Goal: Task Accomplishment & Management: Manage account settings

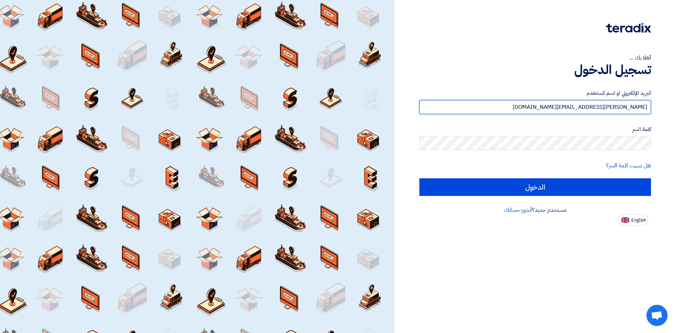
click at [583, 106] on input "[PERSON_NAME][EMAIL_ADDRESS][DOMAIN_NAME]" at bounding box center [536, 107] width 232 height 14
type input "[PERSON_NAME][EMAIL_ADDRESS][DOMAIN_NAME]"
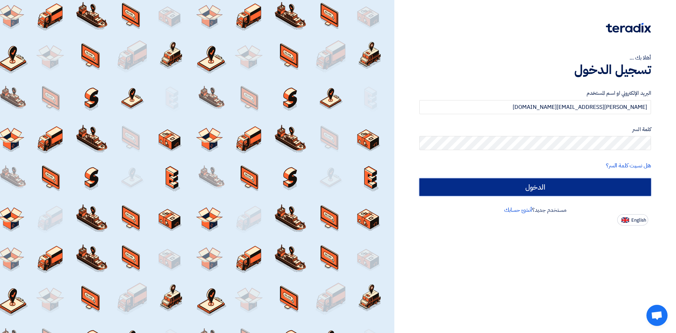
click at [543, 186] on input "الدخول" at bounding box center [536, 187] width 232 height 18
type input "Sign in"
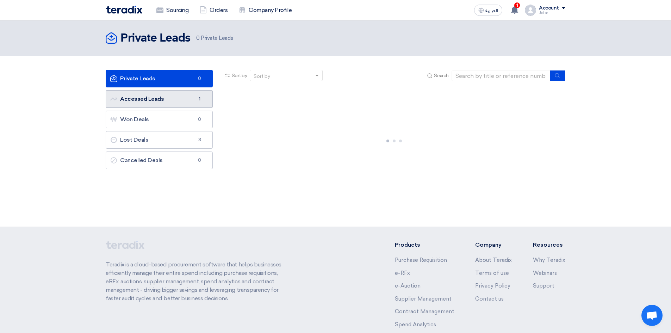
click at [169, 97] on link "Accessed Leads Accessed Leads 1" at bounding box center [159, 99] width 107 height 18
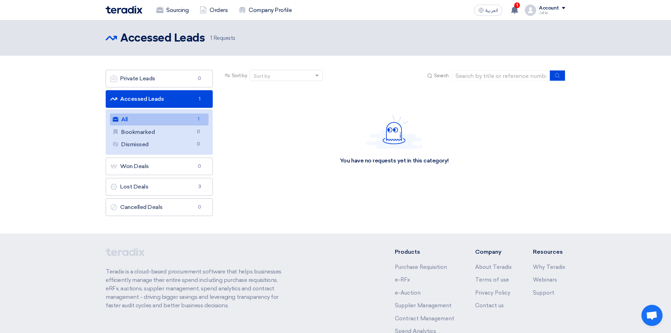
click at [154, 119] on link "All All 1" at bounding box center [159, 119] width 99 height 12
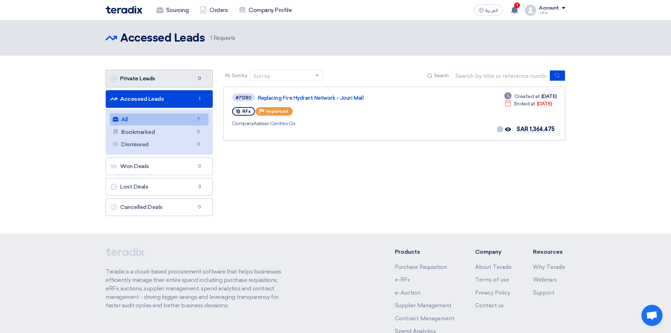
click at [181, 87] on link "Private Leads Private Leads 0" at bounding box center [159, 79] width 107 height 18
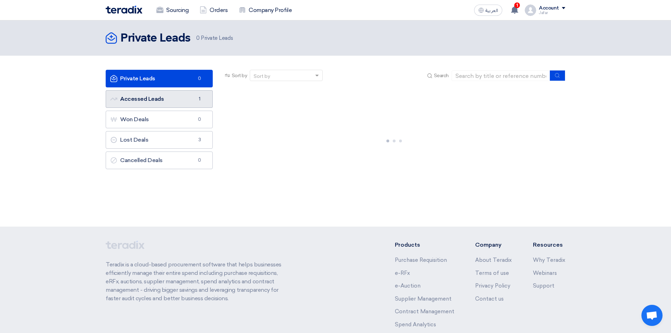
click at [177, 102] on link "Accessed Leads Accessed Leads 1" at bounding box center [159, 99] width 107 height 18
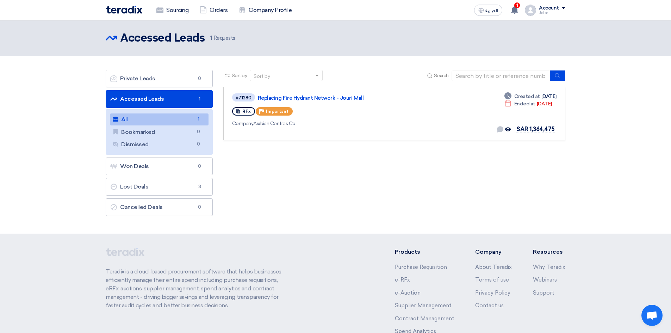
click at [168, 121] on link "All All 1" at bounding box center [159, 119] width 99 height 12
drag, startPoint x: 530, startPoint y: 97, endPoint x: 548, endPoint y: 125, distance: 33.1
click at [548, 124] on div "Deadline Created at [DATE] Deadline Ended at [DATE] No direct communication yet…" at bounding box center [526, 114] width 60 height 42
click at [440, 124] on div "#71280 Replacing Fire Hydrant Network - Jouri Mall RFx Priority Important Compa…" at bounding box center [394, 114] width 324 height 42
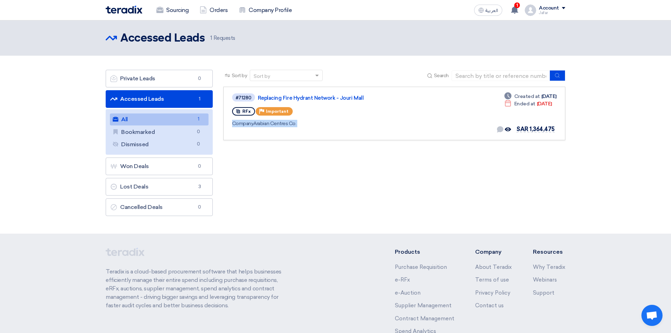
drag, startPoint x: 440, startPoint y: 124, endPoint x: 451, endPoint y: 142, distance: 21.0
click at [451, 142] on div "Sort by Sort by Search Category Owner Type" at bounding box center [394, 145] width 353 height 150
click at [347, 126] on div "Company Arabian Centres Co." at bounding box center [333, 123] width 203 height 7
click at [513, 13] on icon at bounding box center [515, 10] width 8 height 8
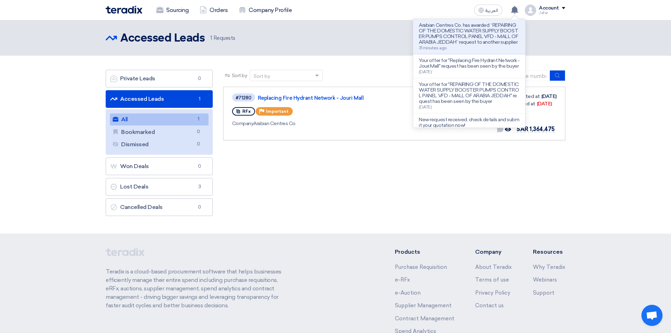
click at [495, 42] on p "Arabian Centres Co. has awarded “REPAIRING OF THE DOMESTIC WATER SUPPLY BOOSTER…" at bounding box center [469, 34] width 101 height 23
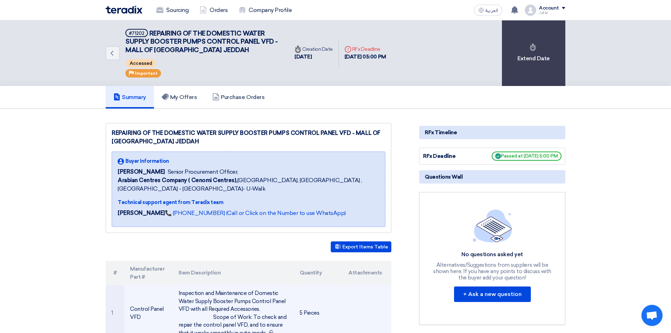
scroll to position [165, 0]
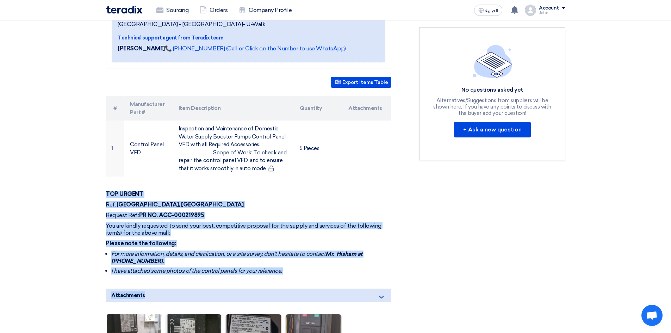
drag, startPoint x: 105, startPoint y: 186, endPoint x: 307, endPoint y: 281, distance: 223.7
click at [304, 281] on div "REPAIRING OF THE DOMESTIC WATER SUPPLY BOOSTER PUMPS CONTROL PANEL VFD - MALL O…" at bounding box center [257, 255] width 314 height 594
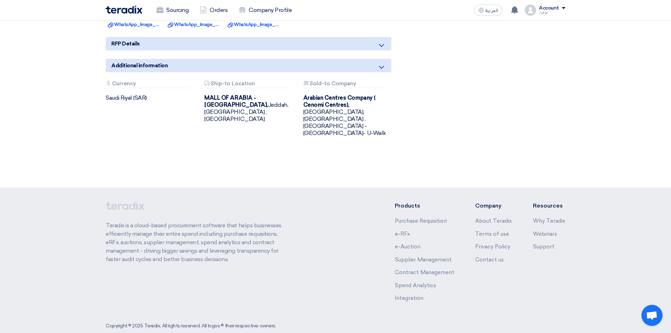
scroll to position [0, 0]
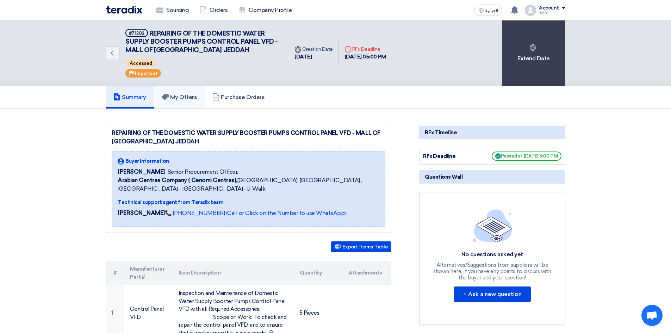
click at [192, 102] on link "My Offers" at bounding box center [179, 97] width 51 height 23
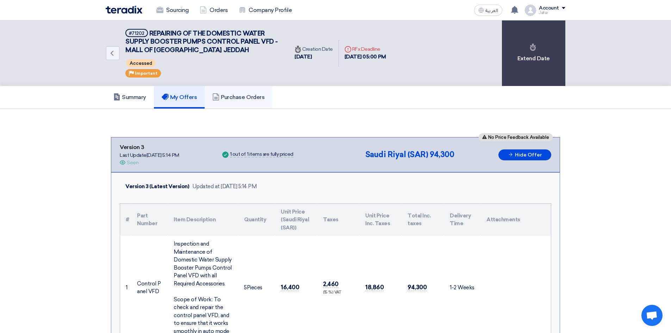
click at [237, 97] on h5 "Purchase Orders" at bounding box center [238, 97] width 52 height 7
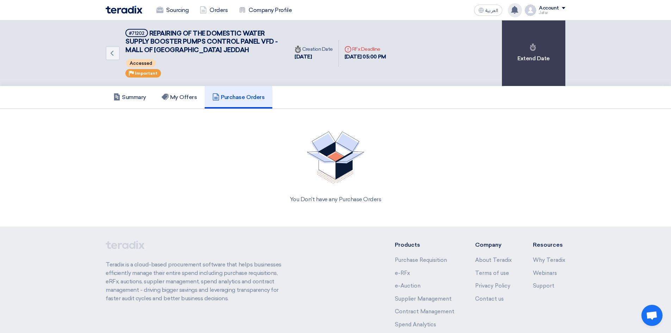
click at [513, 10] on icon at bounding box center [515, 10] width 8 height 8
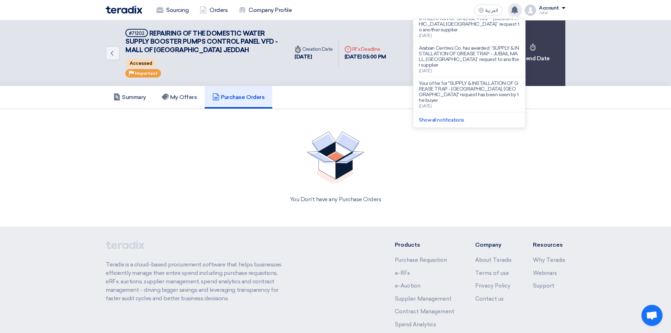
scroll to position [242, 0]
